Goal: Task Accomplishment & Management: Complete application form

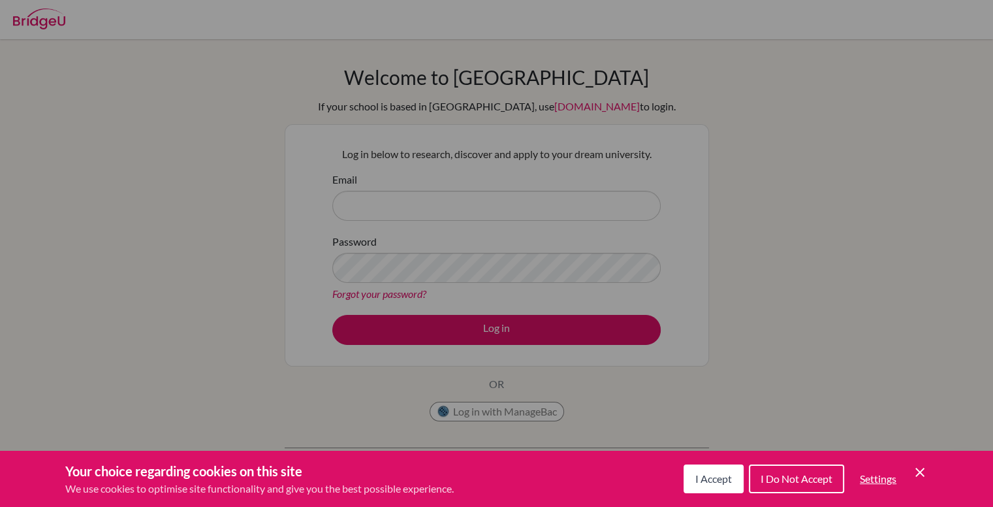
click at [727, 482] on span "I Accept" at bounding box center [713, 478] width 37 height 12
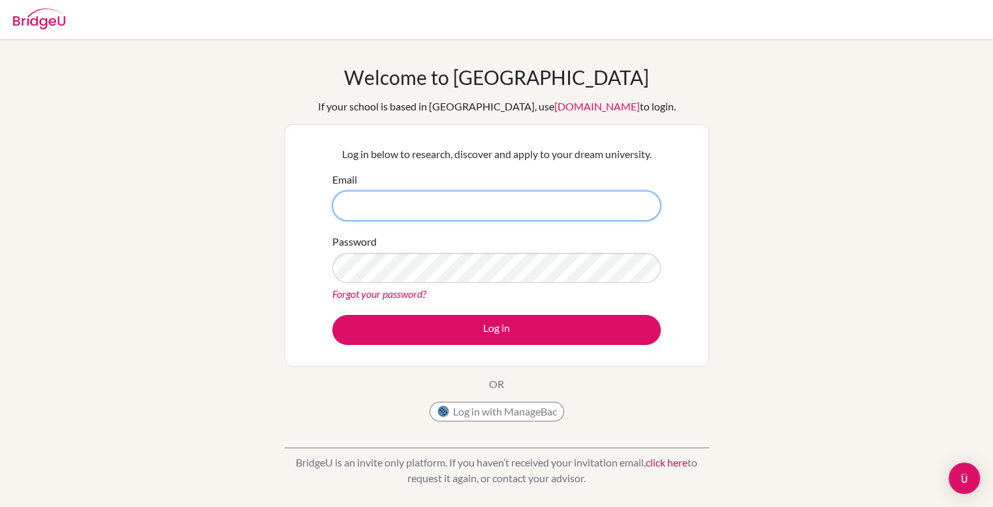
click at [446, 208] on input "Email" at bounding box center [496, 206] width 328 height 30
type input "m"
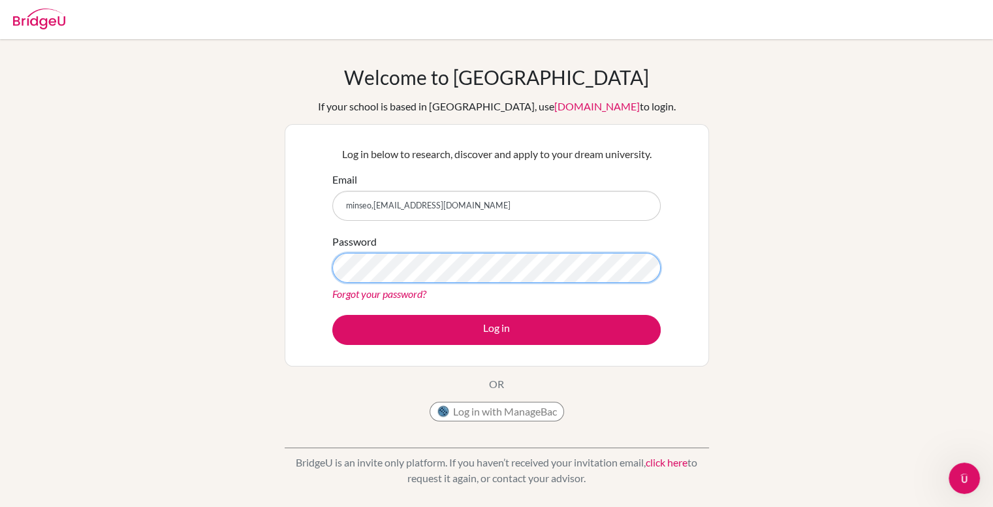
click at [332, 315] on button "Log in" at bounding box center [496, 330] width 328 height 30
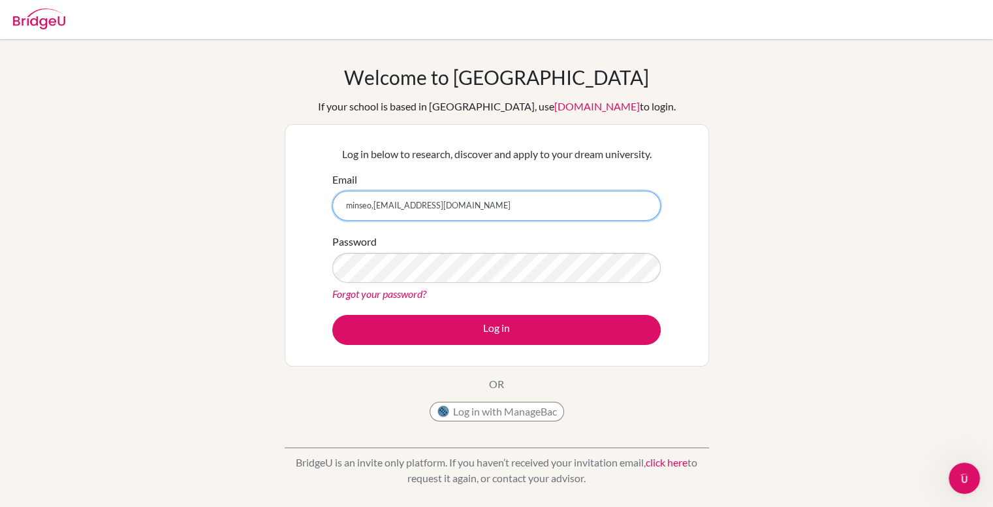
click at [402, 203] on input "minseo,g2029@asbsk.ac.th" at bounding box center [496, 206] width 328 height 30
click at [458, 204] on input "minseo,g2029@asbsk.ac.th" at bounding box center [496, 206] width 328 height 30
type input "minseo,g2029"
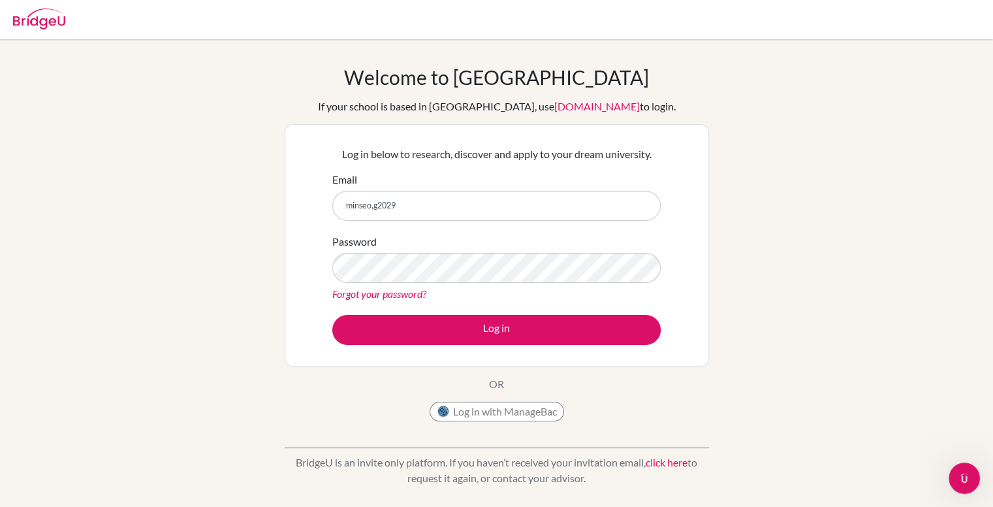
click at [33, 26] on img at bounding box center [39, 18] width 52 height 21
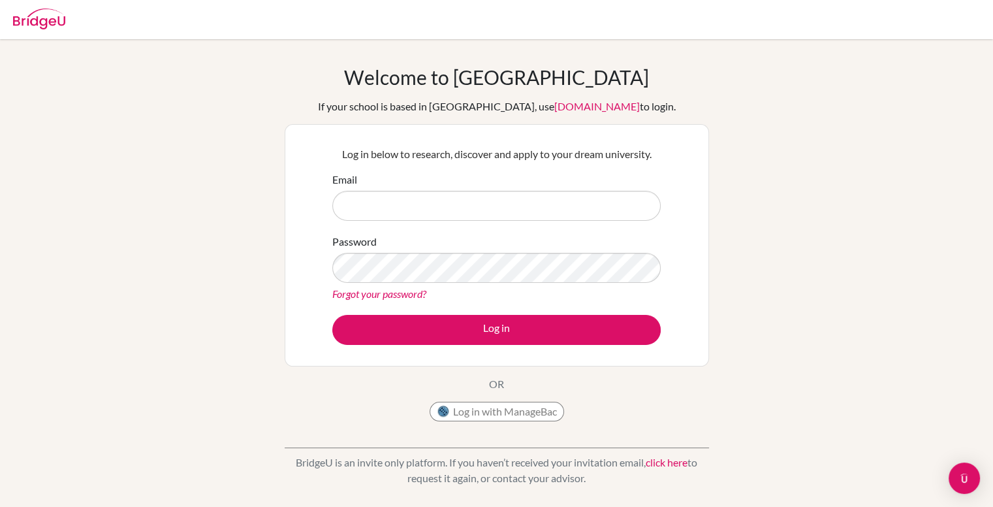
click at [33, 26] on img at bounding box center [39, 18] width 52 height 21
click at [42, 11] on img at bounding box center [39, 18] width 52 height 21
click at [962, 484] on img "Open Intercom Messenger" at bounding box center [964, 478] width 17 height 17
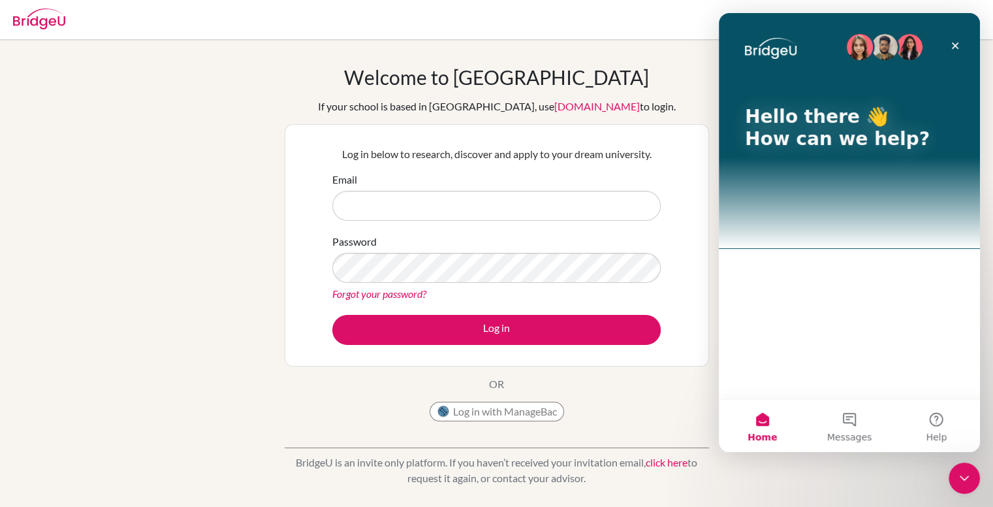
click at [962, 485] on icon "Close Intercom Messenger" at bounding box center [965, 478] width 16 height 16
